Goal: Task Accomplishment & Management: Complete application form

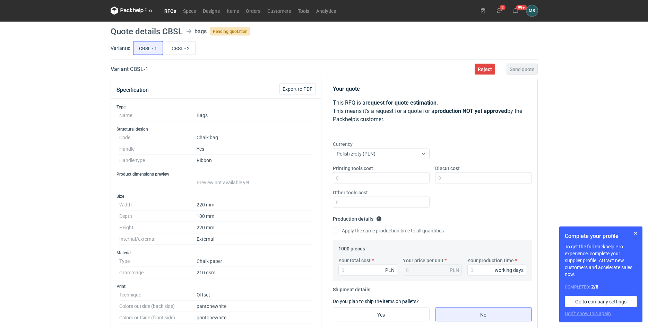
scroll to position [141, 0]
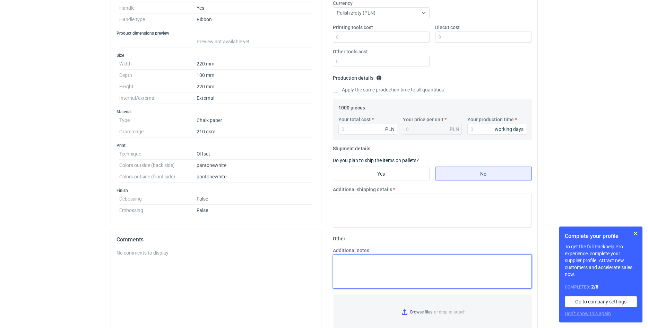
click at [358, 264] on textarea "Additional notes" at bounding box center [432, 272] width 199 height 34
paste textarea "T277 22x9x22 kreda 210 gsm + wzmocnienia góra/dół + laminacja mat/błysk + nadru…"
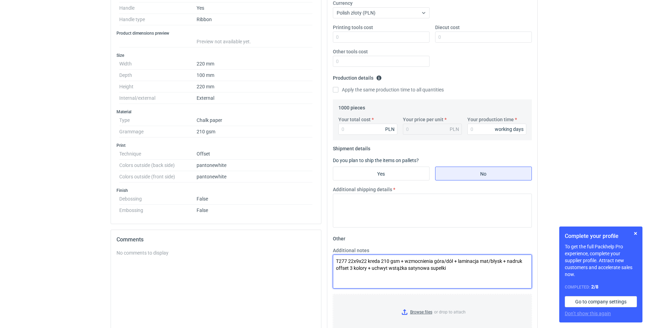
scroll to position [106, 0]
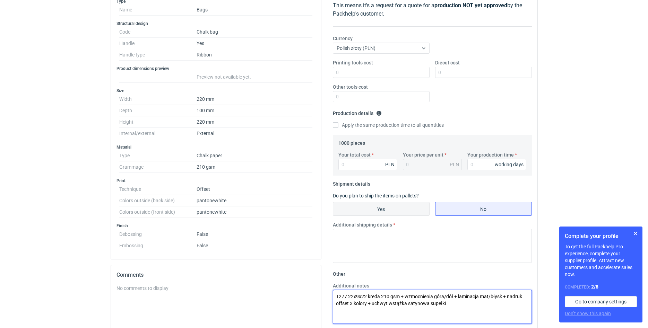
type textarea "T277 22x9x22 kreda 210 gsm + wzmocnienia góra/dół + laminacja mat/błysk + nadru…"
click at [395, 207] on input "Yes" at bounding box center [381, 209] width 96 height 13
radio input "true"
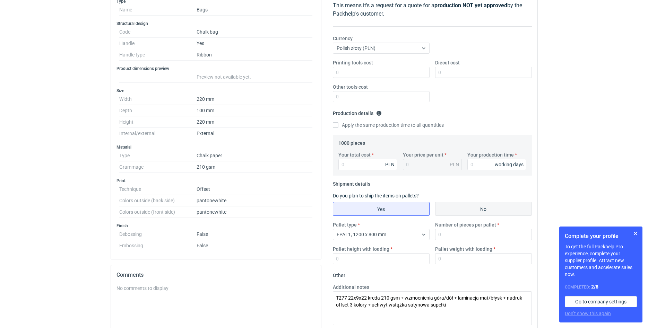
click at [457, 211] on input "No" at bounding box center [484, 209] width 96 height 13
radio input "true"
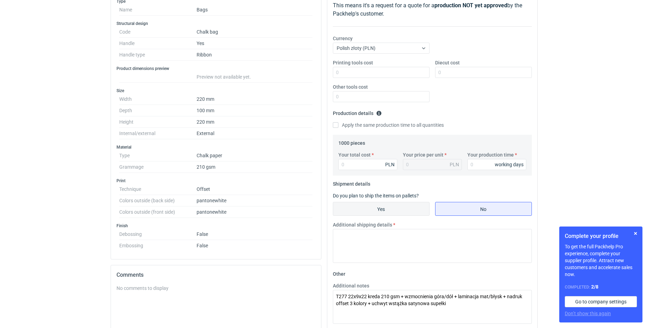
click at [387, 212] on input "Yes" at bounding box center [381, 209] width 96 height 13
radio input "true"
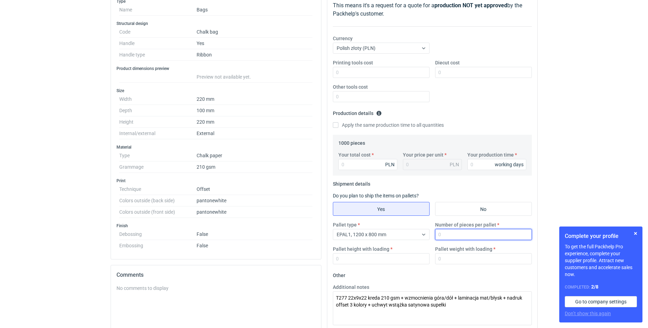
click at [455, 236] on input "Number of pieces per pallet" at bounding box center [483, 234] width 97 height 11
type input "2000"
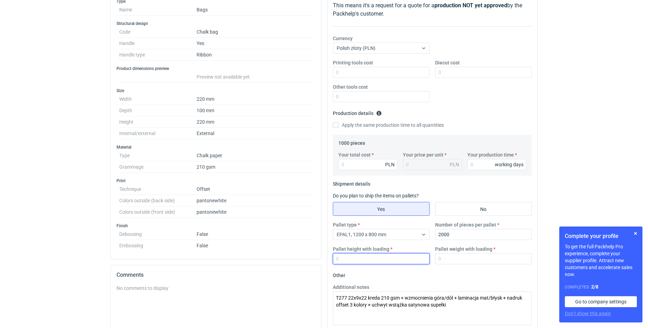
click at [358, 263] on input "Pallet height with loading" at bounding box center [381, 258] width 97 height 11
type input "200"
type input "4"
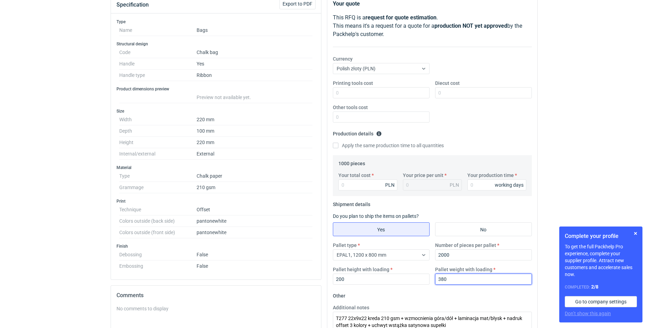
scroll to position [71, 0]
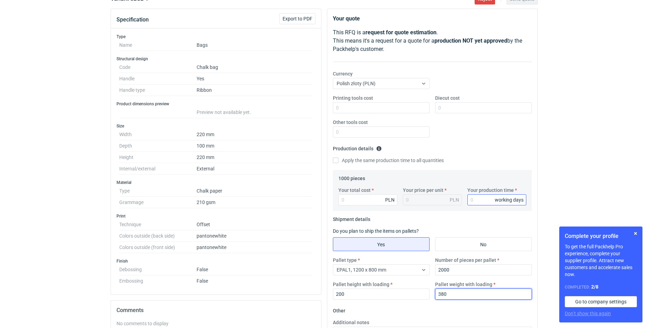
type input "380"
click at [481, 201] on input "Your production time" at bounding box center [496, 200] width 59 height 11
type input "25"
click at [369, 198] on input "Your total cost" at bounding box center [367, 200] width 59 height 11
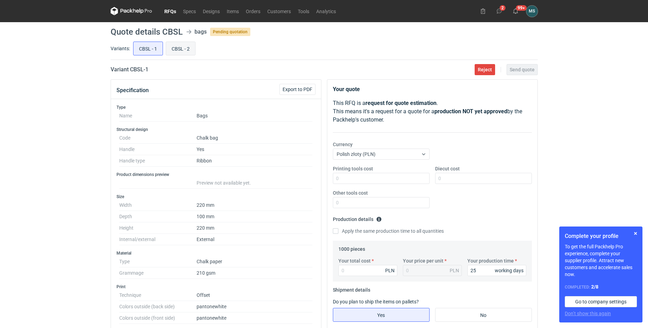
click at [180, 52] on input "CBSL - 2" at bounding box center [180, 48] width 29 height 13
radio input "true"
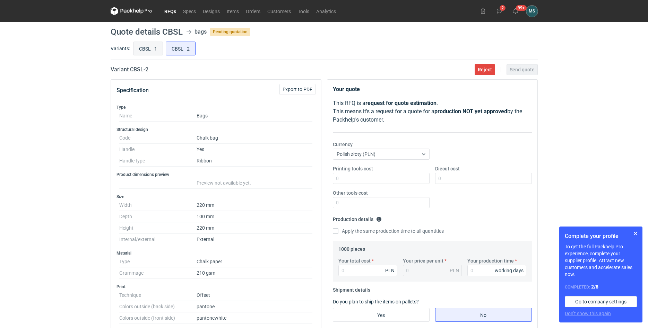
click at [149, 43] on input "CBSL - 1" at bounding box center [148, 48] width 29 height 13
radio input "true"
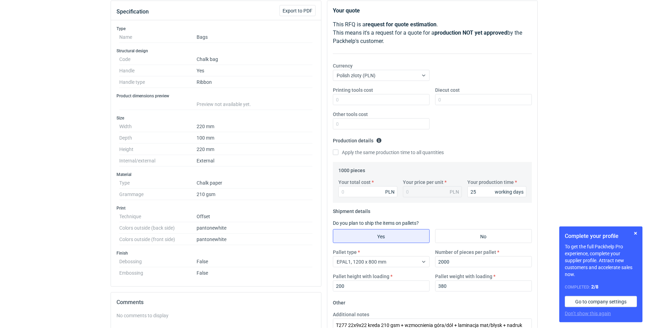
scroll to position [106, 0]
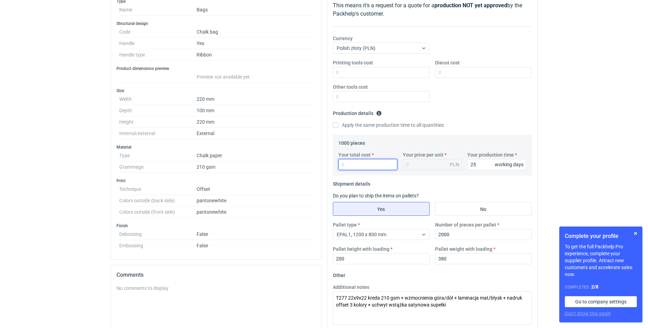
click at [370, 170] on input "Your total cost" at bounding box center [367, 164] width 59 height 11
type input "4800"
type input "4.8"
drag, startPoint x: 353, startPoint y: 167, endPoint x: 333, endPoint y: 164, distance: 20.4
click at [338, 164] on input "4800" at bounding box center [367, 164] width 59 height 11
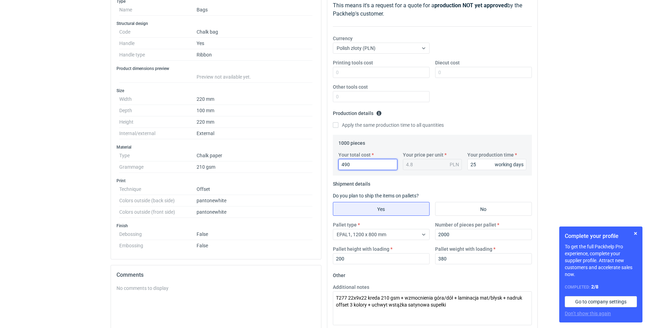
type input "4900"
type input "4.9"
type input "4900"
click at [454, 118] on fieldset "Production details Please provide the expected time of production in working da…" at bounding box center [432, 121] width 199 height 27
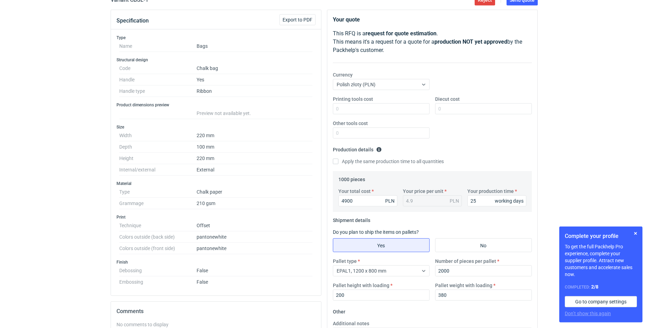
scroll to position [0, 0]
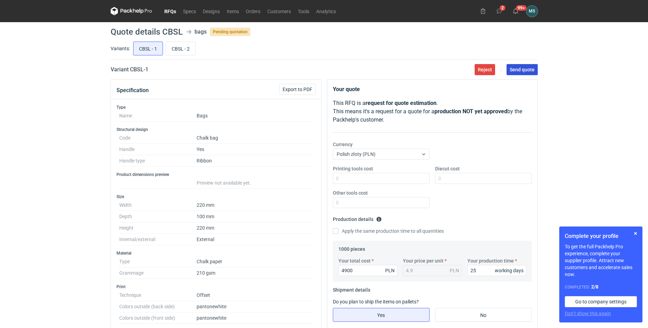
click at [520, 73] on button "Send quote" at bounding box center [522, 69] width 31 height 11
click at [180, 49] on input "CBSL - 2" at bounding box center [180, 48] width 29 height 13
radio input "true"
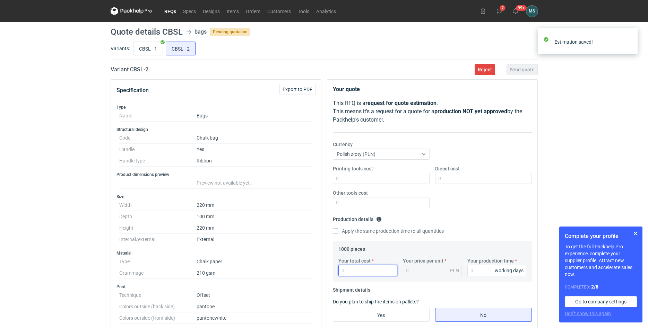
click at [362, 273] on input "Your total cost" at bounding box center [367, 270] width 59 height 11
type input "5200"
type input "5.2"
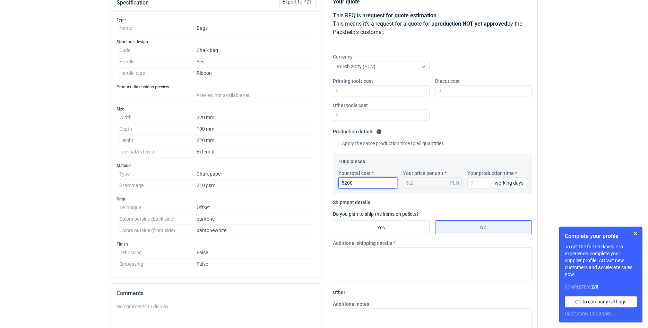
scroll to position [106, 0]
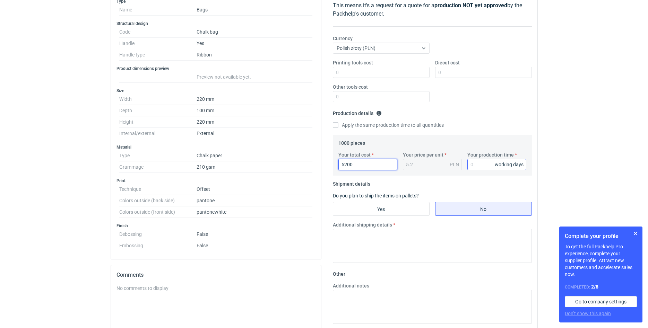
type input "5200"
click at [471, 165] on input "Your production time" at bounding box center [496, 164] width 59 height 11
type input "25"
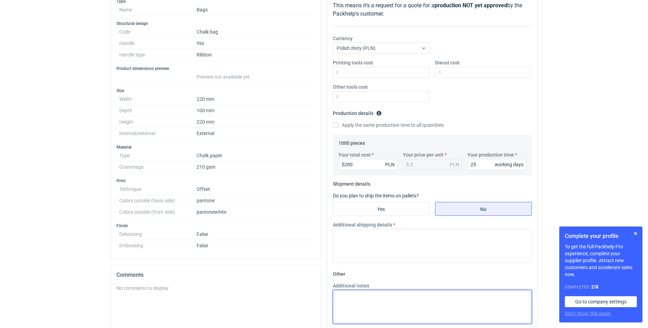
click at [370, 304] on textarea "Additional notes" at bounding box center [432, 307] width 199 height 34
paste textarea "T277 22x9x22 kreda 210 gsm + wzmocnienia góra/dół + laminacja mat/błysk + nadru…"
type textarea "T277 22x9x22 kreda 210 gsm + wzmocnienia góra/dół + laminacja mat/błysk + nadru…"
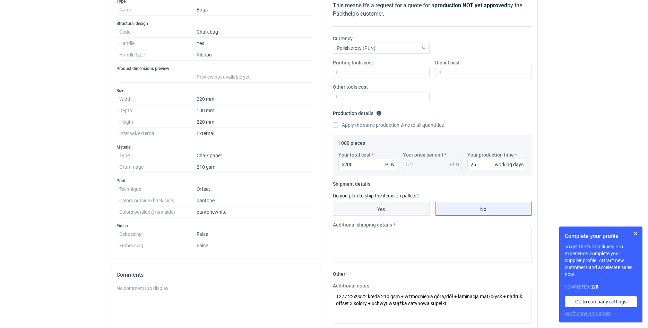
click at [378, 208] on input "Yes" at bounding box center [381, 209] width 96 height 13
radio input "true"
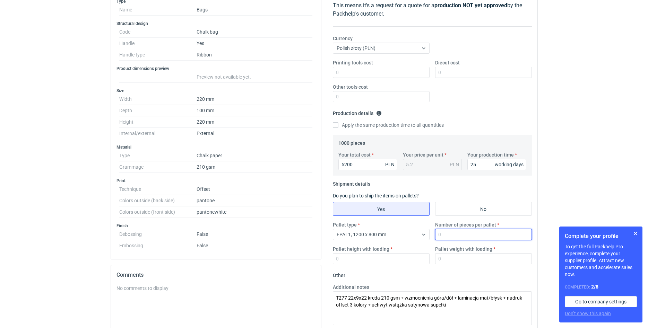
click at [469, 235] on input "Number of pieces per pallet" at bounding box center [483, 234] width 97 height 11
type input "2000"
type input "200"
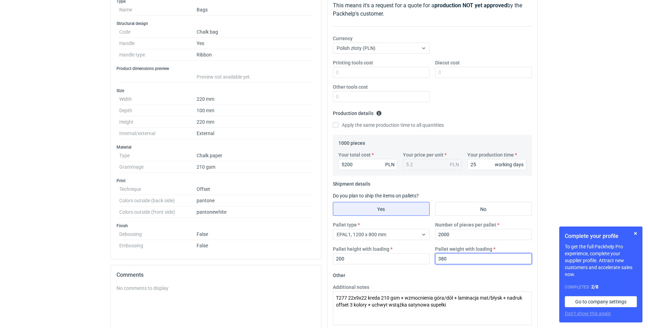
type input "380"
click at [587, 136] on div "RFQs Specs Designs Items Orders Customers Tools Analytics 2 99+ [PERSON_NAME] […" at bounding box center [324, 58] width 648 height 328
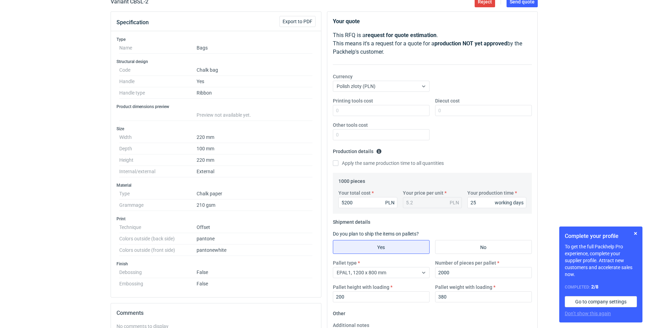
scroll to position [0, 0]
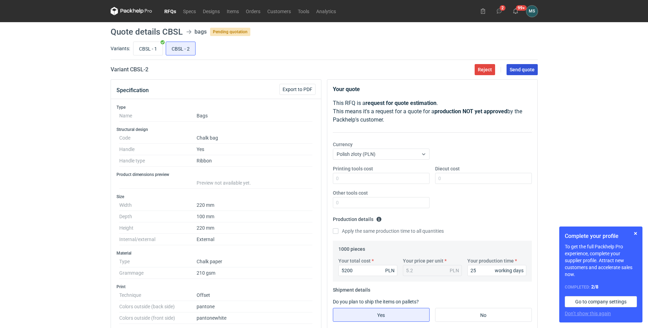
click at [523, 72] on span "Send quote" at bounding box center [522, 69] width 25 height 5
